Goal: Task Accomplishment & Management: Complete application form

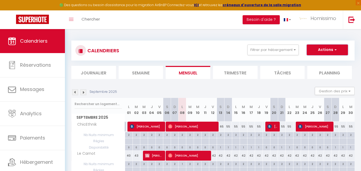
click at [331, 49] on button "Actions" at bounding box center [327, 50] width 41 height 11
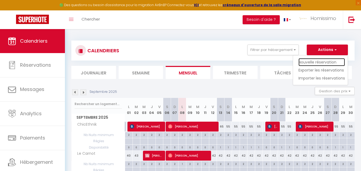
click at [325, 62] on link "Nouvelle réservation" at bounding box center [322, 62] width 47 height 8
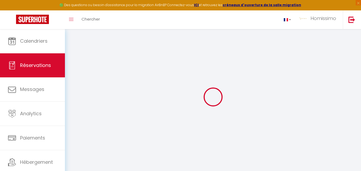
select select
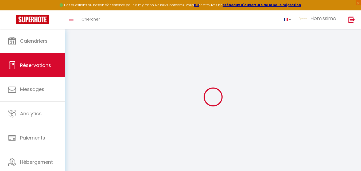
select select
checkbox input "false"
select select
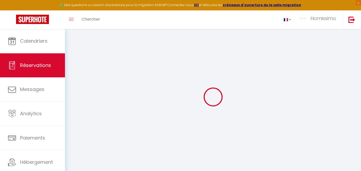
select select
checkbox input "false"
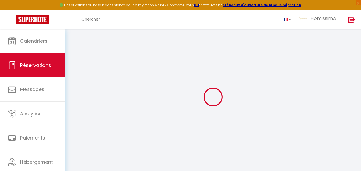
select select
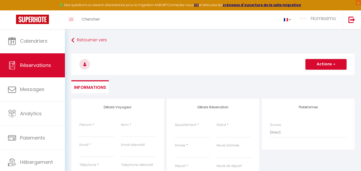
select select
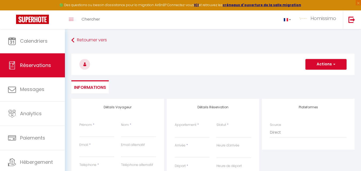
checkbox input "false"
select select
click at [85, 135] on input "Prénom" at bounding box center [96, 133] width 35 height 10
type input "A"
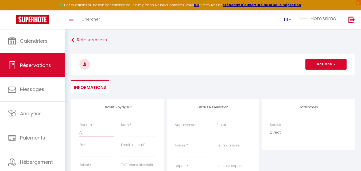
select select
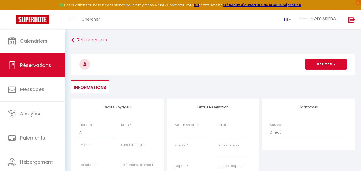
select select
checkbox input "false"
type input "AG"
select select
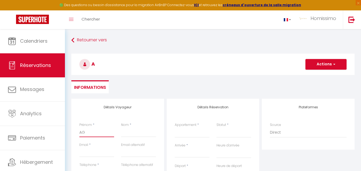
select select
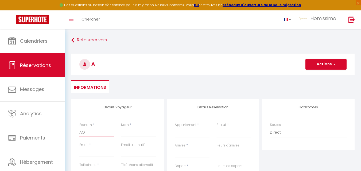
select select
checkbox input "false"
type input "AGR"
select select
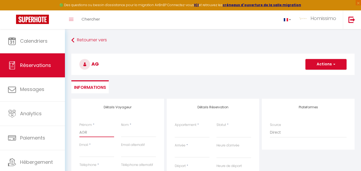
select select
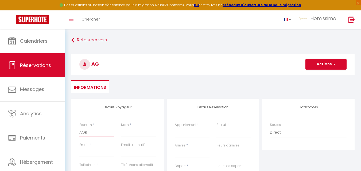
checkbox input "false"
type input "AGRO"
select select
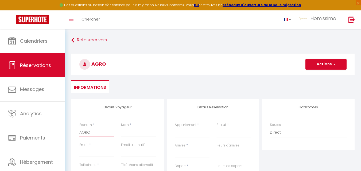
select select
checkbox input "false"
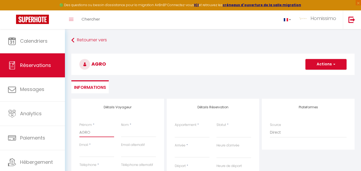
type input "AGRO"
select select
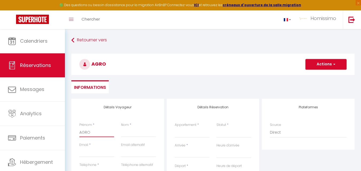
select select
checkbox input "false"
type input "AGRO O"
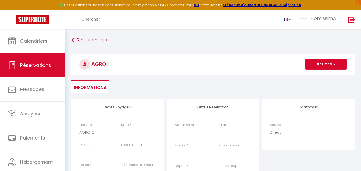
select select
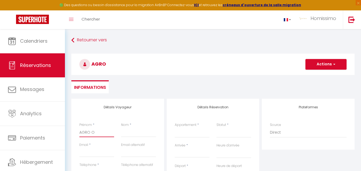
select select
checkbox input "false"
type input "AGRO OU"
select select
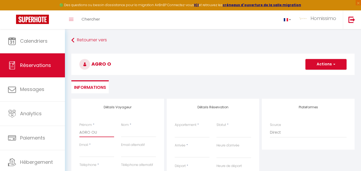
select select
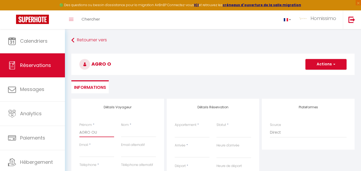
select select
checkbox input "false"
type input "AGRO OUE"
select select
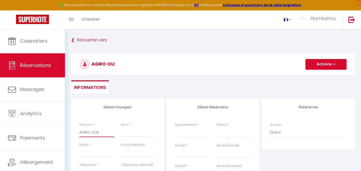
select select
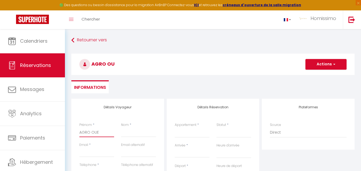
checkbox input "false"
type input "AGRO OUES"
select select
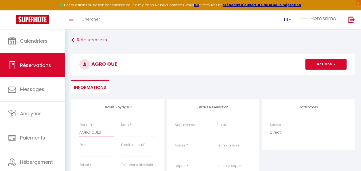
select select
checkbox input "false"
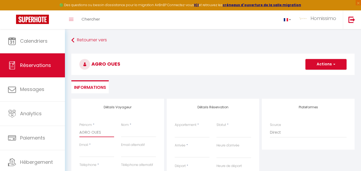
type input "AGRO OUEST"
select select
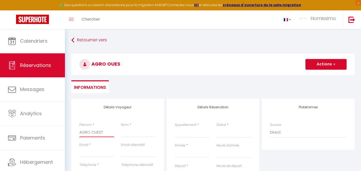
select select
checkbox input "false"
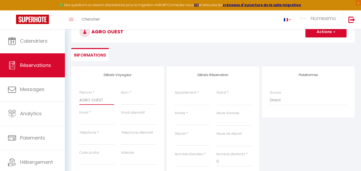
scroll to position [43, 0]
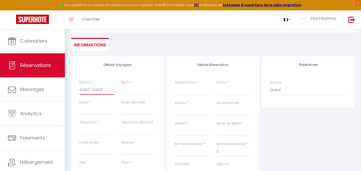
type input "AGRO OUEST"
click at [195, 91] on select "Le Montjoux, appartement calme, toutes commodités Le [PERSON_NAME] Glycines, un…" at bounding box center [192, 90] width 35 height 10
select select "55667"
click at [175, 85] on select "Le Montjoux, appartement calme, toutes commodités Le [PERSON_NAME] Glycines, un…" at bounding box center [192, 90] width 35 height 10
select select
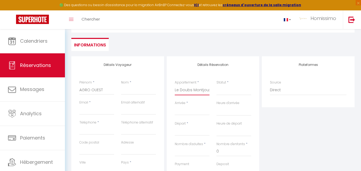
select select
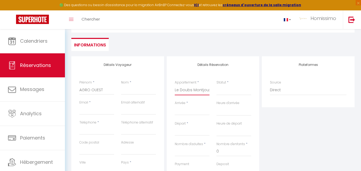
checkbox input "false"
select select
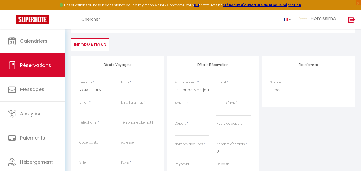
select select
checkbox input "false"
click at [184, 113] on input "Arrivée" at bounding box center [192, 111] width 35 height 7
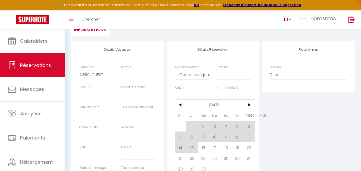
scroll to position [59, 0]
click at [182, 158] on span "21" at bounding box center [181, 157] width 12 height 11
select select
type input "Dim 21 Septembre 2025"
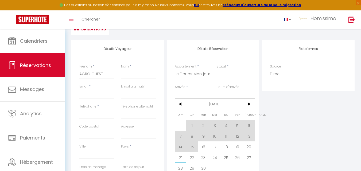
select select
type input "Lun 22 Septembre 2025"
select select
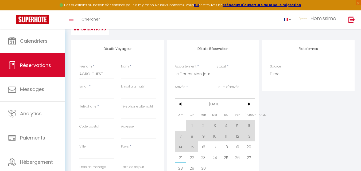
checkbox input "false"
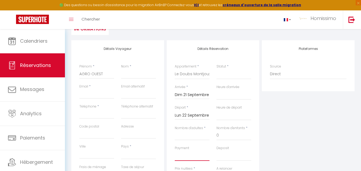
click at [182, 158] on select "OK KO" at bounding box center [192, 156] width 35 height 10
click at [198, 115] on input "Lun 22 Septembre 2025" at bounding box center [192, 115] width 35 height 7
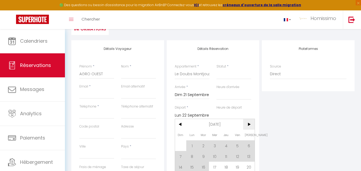
click at [249, 125] on span ">" at bounding box center [249, 124] width 12 height 11
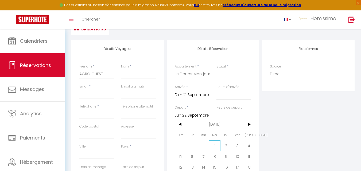
click at [216, 144] on span "1" at bounding box center [215, 146] width 12 height 11
select select
type input "Mer 01 Octobre 2025"
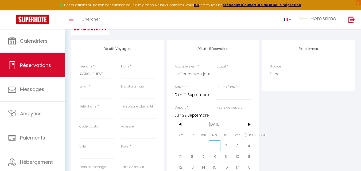
select select
checkbox input "false"
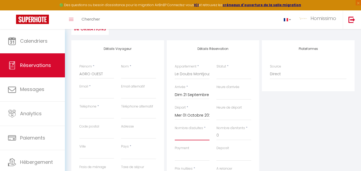
click at [198, 136] on input "Nombre d'adultes" at bounding box center [192, 136] width 35 height 10
type input "2"
select select
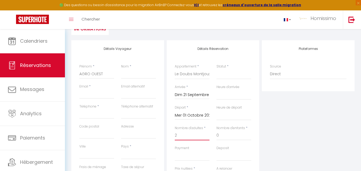
select select
checkbox input "false"
select select
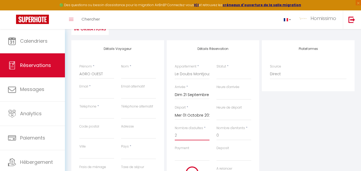
type input "50"
type input "28"
select select
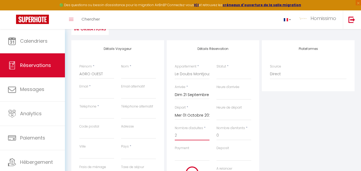
select select
type input "510"
checkbox input "false"
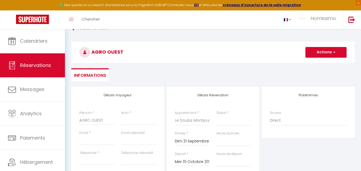
scroll to position [13, 0]
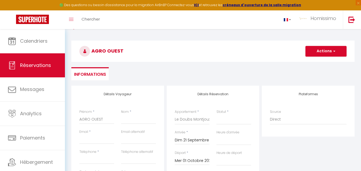
type input "2"
click at [183, 119] on select "Le Montjoux, appartement calme, toutes commodités Le [PERSON_NAME] Glycines, un…" at bounding box center [192, 120] width 35 height 10
select select "17290"
click at [175, 115] on select "Le Montjoux, appartement calme, toutes commodités Le [PERSON_NAME] Glycines, un…" at bounding box center [192, 120] width 35 height 10
select select
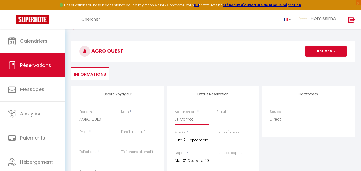
select select
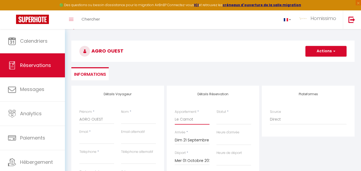
checkbox input "false"
select select
type input "35"
type input "23.2"
select select
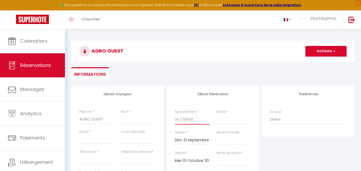
select select
type input "420"
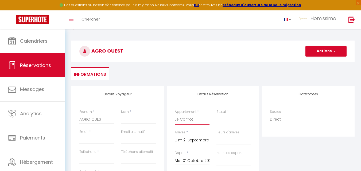
checkbox input "false"
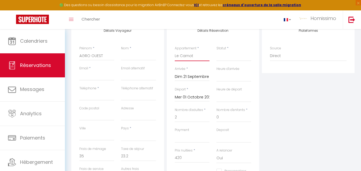
scroll to position [76, 0]
click at [87, 79] on input "Email" at bounding box center [96, 77] width 35 height 10
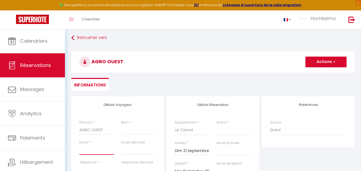
scroll to position [0, 0]
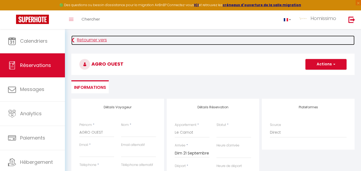
click at [77, 41] on link "Retourner vers" at bounding box center [213, 41] width 284 height 10
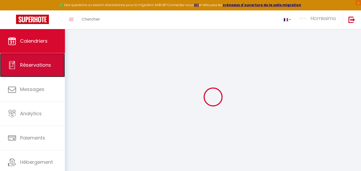
click at [22, 72] on link "Réservations" at bounding box center [32, 65] width 65 height 24
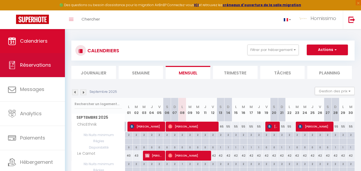
select select "not_cancelled"
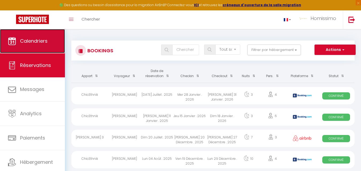
click at [30, 48] on link "Calendriers" at bounding box center [32, 41] width 65 height 24
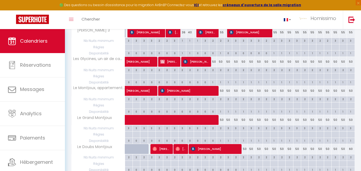
scroll to position [154, 0]
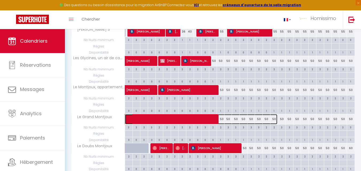
click at [171, 118] on span at bounding box center [204, 119] width 148 height 10
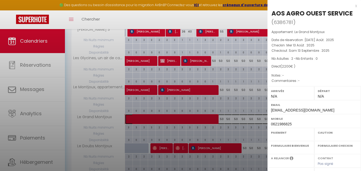
select select "OK"
select select "0"
select select "1"
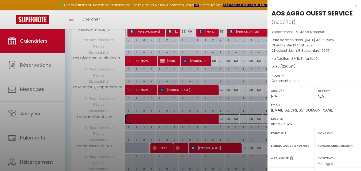
select select
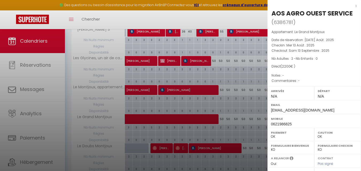
drag, startPoint x: 273, startPoint y: 11, endPoint x: 355, endPoint y: 16, distance: 82.0
click at [355, 16] on div "AOS AGRO OUEST SERVICE ( 6386781 ) Appartement : Le Grand Montjoux Date de rése…" at bounding box center [315, 129] width 94 height 241
copy div "AOS AGRO OUEST SERVICE"
drag, startPoint x: 271, startPoint y: 111, endPoint x: 318, endPoint y: 110, distance: 47.1
click at [318, 110] on div "Email resp.secteurest@aos2005.fr" at bounding box center [315, 107] width 94 height 14
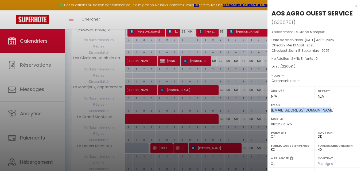
copy span "[EMAIL_ADDRESS][DOMAIN_NAME]"
drag, startPoint x: 294, startPoint y: 125, endPoint x: 271, endPoint y: 125, distance: 22.7
click at [271, 125] on div "Mobile 0621986825" at bounding box center [315, 121] width 94 height 14
copy span "0621986825"
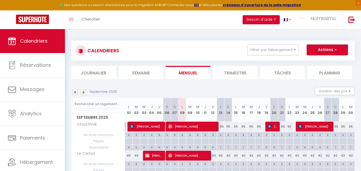
click at [342, 50] on button "Actions" at bounding box center [327, 50] width 41 height 11
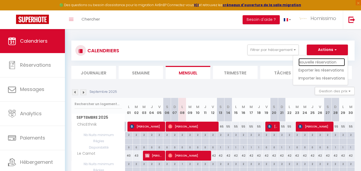
click at [317, 62] on link "Nouvelle réservation" at bounding box center [322, 62] width 47 height 8
select select
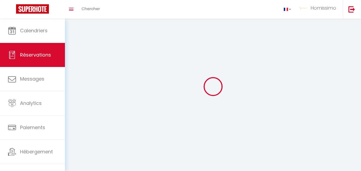
select select
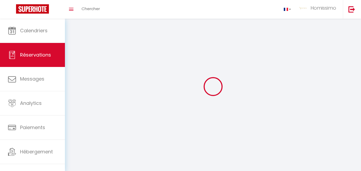
select select
checkbox input "false"
select select
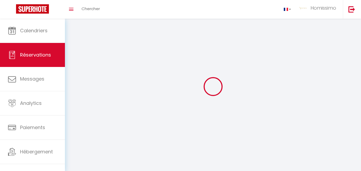
select select
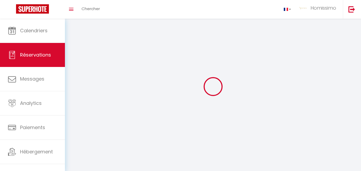
checkbox input "false"
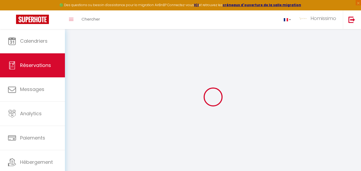
select select
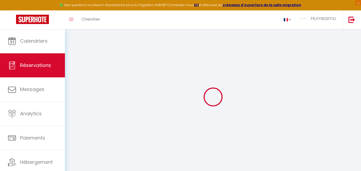
select select
checkbox input "false"
select select
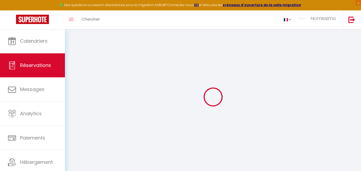
select select
checkbox input "false"
select select
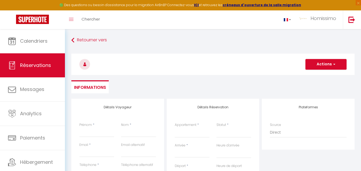
select select
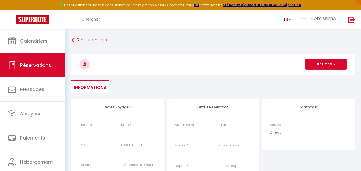
checkbox input "false"
select select
click at [86, 135] on input "Prénom" at bounding box center [96, 133] width 35 height 10
paste input "AOS AGRO OUEST SERVICE"
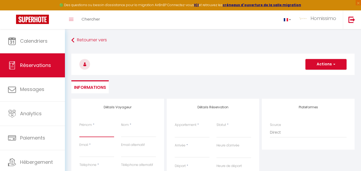
type input "AOS AGRO OUEST SERVICE"
select select
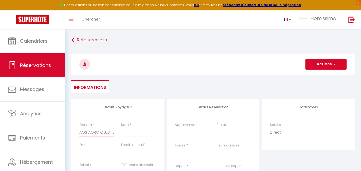
select select
checkbox input "false"
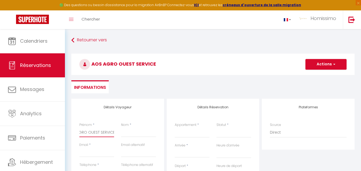
type input "AOS AGRO OUEST SERVICE"
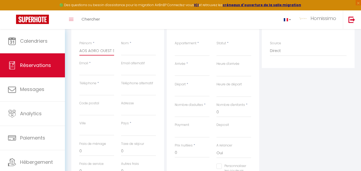
scroll to position [101, 0]
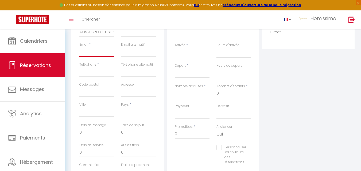
click at [83, 56] on input "Email" at bounding box center [96, 52] width 35 height 10
paste input "[EMAIL_ADDRESS][DOMAIN_NAME]"
type input "[EMAIL_ADDRESS][DOMAIN_NAME]"
select select
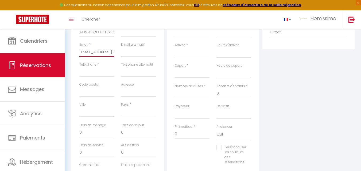
select select
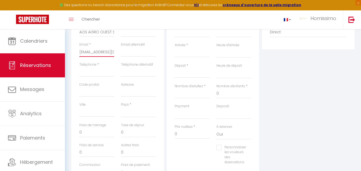
checkbox input "false"
type input "[EMAIL_ADDRESS][DOMAIN_NAME]"
click at [133, 52] on input "email" at bounding box center [138, 52] width 35 height 10
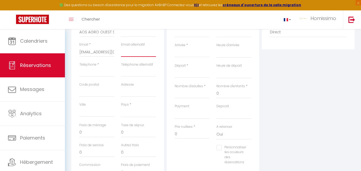
type input "[EMAIL_ADDRESS][DOMAIN_NAME]"
type input "maguy"
type input "0611117296"
type input "25000"
type input "[STREET_ADDRESS][PERSON_NAME]"
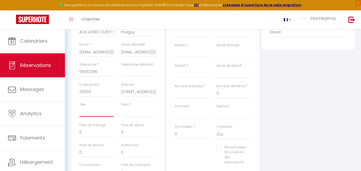
type input "[GEOGRAPHIC_DATA]"
select select "FR"
select select
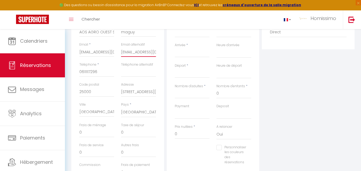
select select
checkbox input "false"
click at [97, 94] on input "25000" at bounding box center [96, 92] width 35 height 10
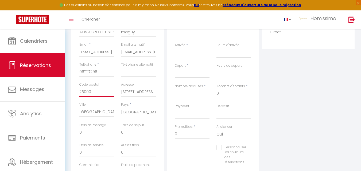
type input "2500"
select select
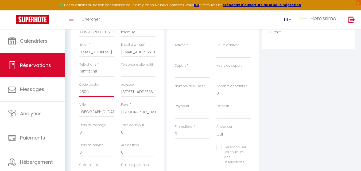
select select
checkbox input "false"
type input "250"
select select
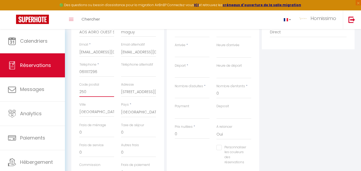
select select
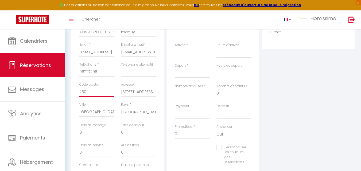
checkbox input "false"
type input "25"
select select
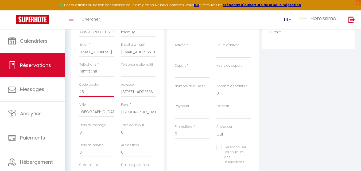
select select
checkbox input "false"
type input "2"
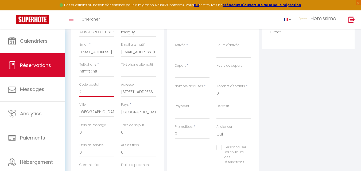
select select
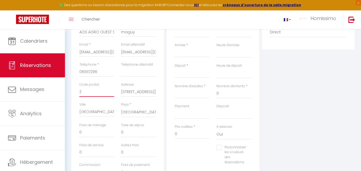
select select
checkbox input "false"
type input "29"
select select
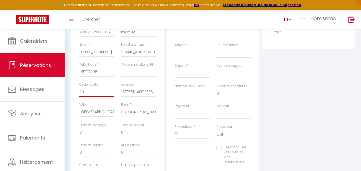
select select
checkbox input "false"
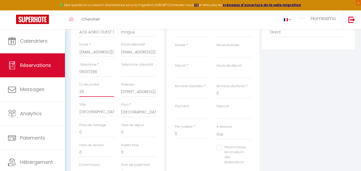
type input "294"
select select
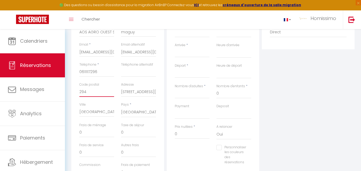
select select
checkbox input "false"
type input "2940"
select select
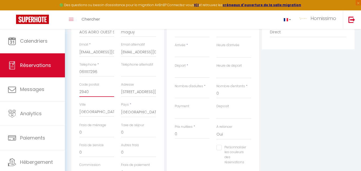
select select
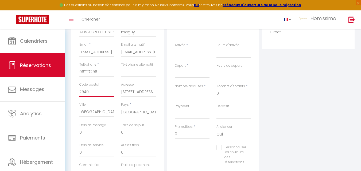
checkbox input "false"
type input "29400"
select select
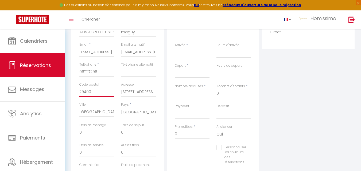
select select
checkbox input "false"
type input "29400"
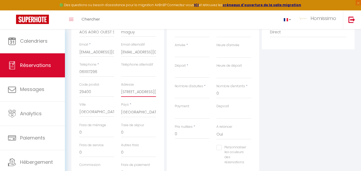
click at [123, 94] on input "[STREET_ADDRESS][PERSON_NAME]" at bounding box center [138, 92] width 35 height 10
drag, startPoint x: 155, startPoint y: 92, endPoint x: 91, endPoint y: 95, distance: 64.6
click at [91, 95] on div "Code postal 29400 Adresse [STREET_ADDRESS][PERSON_NAME]" at bounding box center [118, 92] width 84 height 20
type input "ier"
select select
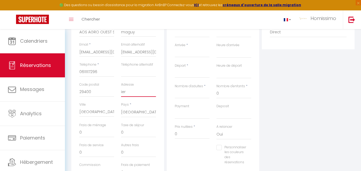
select select
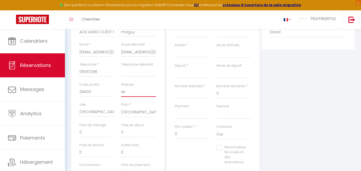
checkbox input "false"
click at [137, 91] on input "ier" at bounding box center [138, 92] width 35 height 10
type input "ie"
select select
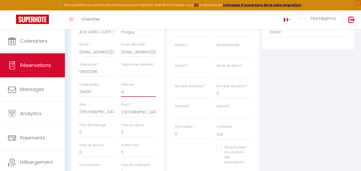
select select
checkbox input "false"
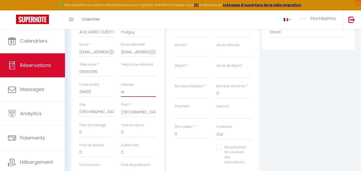
type input "i"
select select
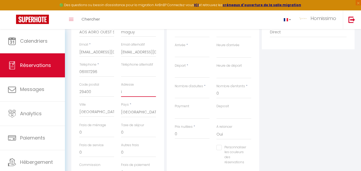
select select
checkbox input "false"
select select
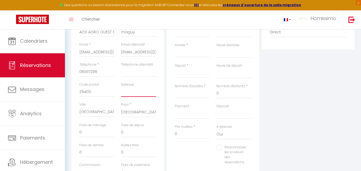
select select
checkbox input "false"
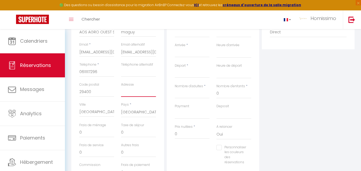
paste input "[URL][DOMAIN_NAME]"
type input "[URL][DOMAIN_NAME]"
select select
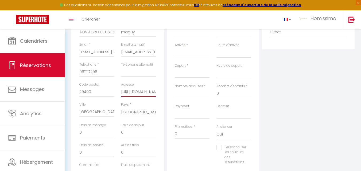
select select
checkbox input "false"
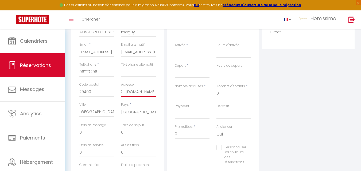
type input "[URL][DOMAIN_NAME]"
select select
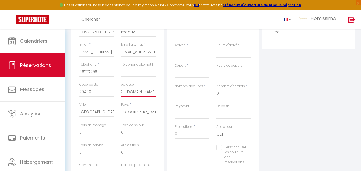
select select
checkbox input "false"
type input "[URL][DOMAIN_NAME]"
select select
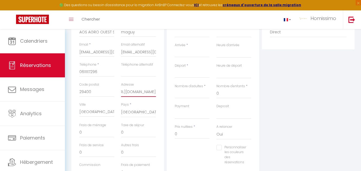
select select
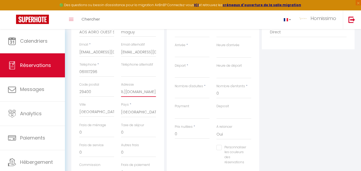
checkbox input "false"
type input "[URL][DOMAIN_NAME]"
select select
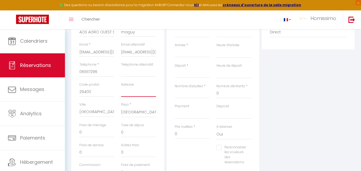
paste input "[STREET_ADDRESS][PERSON_NAME]"
click at [140, 113] on select "[GEOGRAPHIC_DATA] [GEOGRAPHIC_DATA] [GEOGRAPHIC_DATA] [GEOGRAPHIC_DATA] [GEOGRA…" at bounding box center [138, 113] width 35 height 10
click at [116, 137] on div "Frais de ménage 0" at bounding box center [97, 133] width 42 height 20
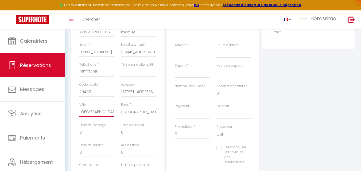
click at [111, 114] on input "[GEOGRAPHIC_DATA]" at bounding box center [96, 113] width 35 height 10
click at [108, 116] on input "[GEOGRAPHIC_DATA]" at bounding box center [96, 113] width 35 height 10
click at [142, 93] on input "[STREET_ADDRESS][PERSON_NAME]" at bounding box center [138, 92] width 35 height 10
drag, startPoint x: 155, startPoint y: 92, endPoint x: 136, endPoint y: 94, distance: 19.6
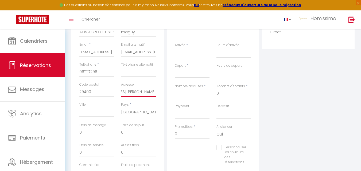
click at [136, 94] on input "[STREET_ADDRESS][PERSON_NAME]" at bounding box center [138, 92] width 35 height 10
click at [97, 114] on input "Ville" at bounding box center [96, 113] width 35 height 10
paste input "Landivisiau"
click at [138, 91] on input "[STREET_ADDRESS][PERSON_NAME]" at bounding box center [138, 92] width 35 height 10
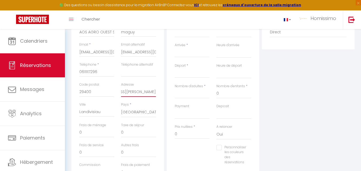
scroll to position [0, 55]
click at [138, 91] on input "[STREET_ADDRESS][PERSON_NAME]" at bounding box center [138, 92] width 35 height 10
drag, startPoint x: 141, startPoint y: 92, endPoint x: 171, endPoint y: 142, distance: 57.6
click at [171, 90] on div "Détails Voyageur Prénom * AOS AGRO OUEST SERVICE Nom * maguy Email * [EMAIL_ADD…" at bounding box center [213, 93] width 286 height 191
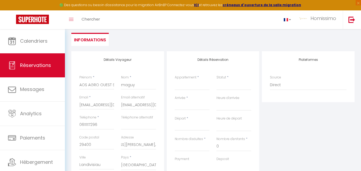
scroll to position [0, 0]
click at [180, 91] on div "Appartement * Le Montjoux, appartement calme, toutes commodités Le [PERSON_NAME…" at bounding box center [192, 85] width 42 height 21
click at [180, 88] on select "Le Montjoux, appartement calme, toutes commodités Le [PERSON_NAME] Glycines, un…" at bounding box center [192, 85] width 35 height 10
click at [175, 80] on select "Le Montjoux, appartement calme, toutes commodités Le [PERSON_NAME] Glycines, un…" at bounding box center [192, 85] width 35 height 10
click at [189, 128] on input "Départ" at bounding box center [192, 126] width 35 height 7
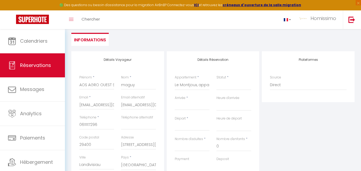
click at [183, 108] on input "Arrivée" at bounding box center [192, 106] width 35 height 7
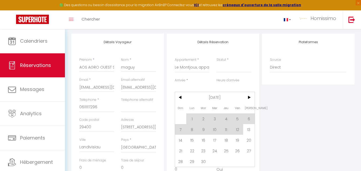
scroll to position [86, 0]
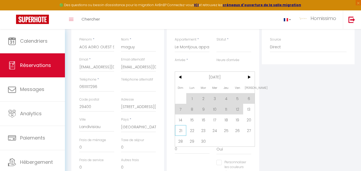
click at [180, 131] on span "21" at bounding box center [181, 130] width 12 height 11
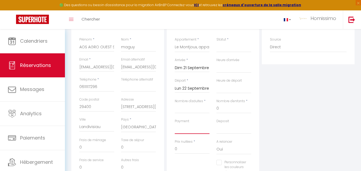
click at [180, 131] on select "OK KO" at bounding box center [192, 129] width 35 height 10
click at [201, 88] on input "Lun 22 Septembre 2025" at bounding box center [192, 88] width 35 height 7
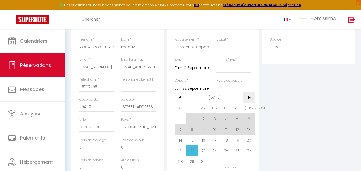
click at [249, 97] on span ">" at bounding box center [249, 97] width 12 height 11
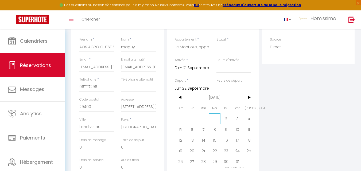
click at [214, 120] on span "1" at bounding box center [215, 119] width 12 height 11
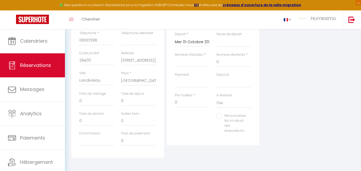
scroll to position [135, 0]
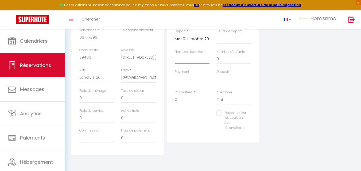
click at [186, 58] on input "Nombre d'adultes" at bounding box center [192, 60] width 35 height 10
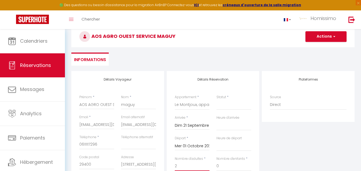
scroll to position [0, 0]
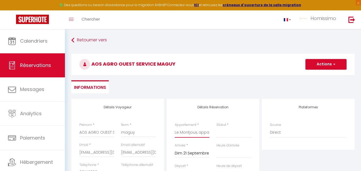
click at [195, 133] on select "Le Montjoux, appartement calme, toutes commodités Le [PERSON_NAME] Glycines, un…" at bounding box center [192, 133] width 35 height 10
click at [175, 128] on select "Le Montjoux, appartement calme, toutes commodités Le [PERSON_NAME] Glycines, un…" at bounding box center [192, 133] width 35 height 10
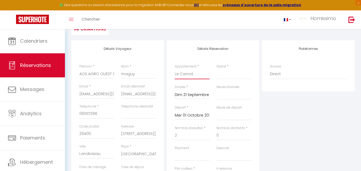
scroll to position [53, 0]
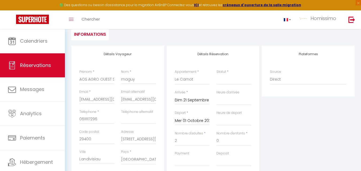
click at [190, 74] on label "Appartement" at bounding box center [186, 72] width 22 height 5
click at [190, 75] on select "Le Montjoux, appartement calme, toutes commodités Le [PERSON_NAME] Glycines, un…" at bounding box center [192, 80] width 35 height 10
click at [188, 82] on select "Le Montjoux, appartement calme, toutes commodités Le [PERSON_NAME] Glycines, un…" at bounding box center [192, 80] width 35 height 10
click at [175, 75] on select "Le Montjoux, appartement calme, toutes commodités Le [PERSON_NAME] Glycines, un…" at bounding box center [192, 80] width 35 height 10
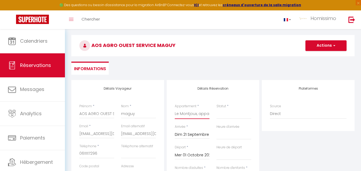
scroll to position [22, 0]
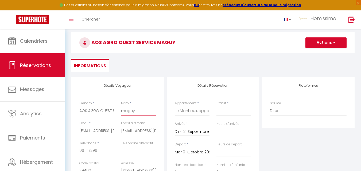
click at [138, 112] on input "maguy" at bounding box center [138, 111] width 35 height 10
click at [106, 155] on input "0611117296" at bounding box center [96, 151] width 35 height 10
paste input "0621986825"
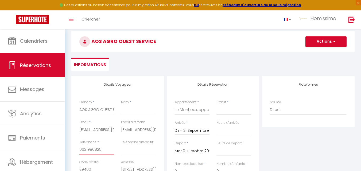
scroll to position [22, 0]
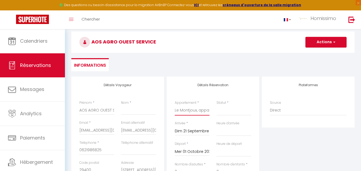
click at [191, 110] on select "Le Montjoux, appartement calme, toutes commodités Le [PERSON_NAME] Glycines, un…" at bounding box center [192, 111] width 35 height 10
click at [175, 106] on select "Le Montjoux, appartement calme, toutes commodités Le [PERSON_NAME] Glycines, un…" at bounding box center [192, 111] width 35 height 10
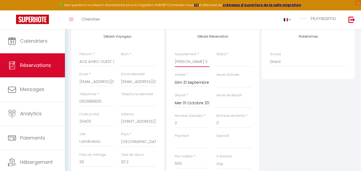
scroll to position [70, 0]
click at [175, 62] on select "Le Montjoux, appartement calme, toutes commodités Le [PERSON_NAME] Glycines, un…" at bounding box center [192, 63] width 35 height 10
click at [175, 58] on select "Le Montjoux, appartement calme, toutes commodités Le [PERSON_NAME] Glycines, un…" at bounding box center [192, 63] width 35 height 10
click at [200, 65] on select "Le Montjoux, appartement calme, toutes commodités Le [PERSON_NAME] Glycines, un…" at bounding box center [192, 63] width 35 height 10
click at [175, 58] on select "Le Montjoux, appartement calme, toutes commodités Le [PERSON_NAME] Glycines, un…" at bounding box center [192, 63] width 35 height 10
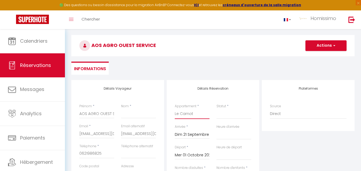
scroll to position [18, 0]
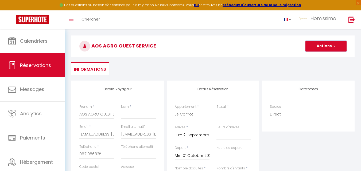
click at [331, 44] on button "Actions" at bounding box center [326, 46] width 41 height 11
click at [319, 59] on link "Enregistrer" at bounding box center [321, 58] width 42 height 7
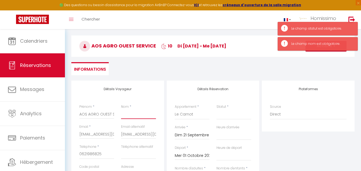
click at [138, 114] on input "Nom" at bounding box center [138, 115] width 35 height 10
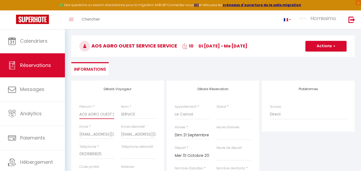
click at [113, 116] on input "AOS AGRO OUEST SERVICE" at bounding box center [96, 115] width 35 height 10
drag, startPoint x: 112, startPoint y: 116, endPoint x: 121, endPoint y: 117, distance: 8.7
click at [121, 117] on div "Prénom * AOS AGRO OUEST SERVICE Nom * SERVICE" at bounding box center [118, 115] width 84 height 20
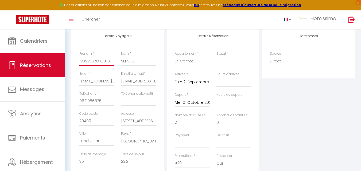
scroll to position [72, 0]
click at [219, 62] on select "Confirmé Non Confirmé [PERSON_NAME] par le voyageur No Show Request" at bounding box center [234, 61] width 35 height 10
click at [217, 56] on select "Confirmé Non Confirmé [PERSON_NAME] par le voyageur No Show Request" at bounding box center [234, 61] width 35 height 10
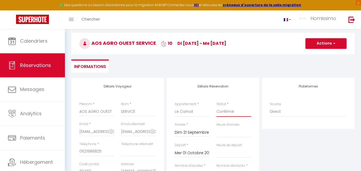
scroll to position [22, 0]
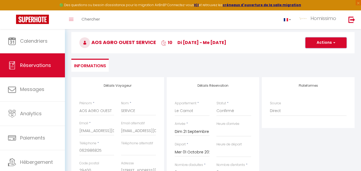
click at [326, 41] on button "Actions" at bounding box center [326, 42] width 41 height 11
click at [319, 54] on link "Enregistrer" at bounding box center [321, 54] width 42 height 7
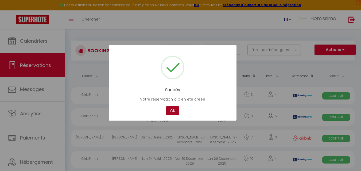
click at [177, 110] on button "OK" at bounding box center [172, 110] width 13 height 9
